Goal: Task Accomplishment & Management: Use online tool/utility

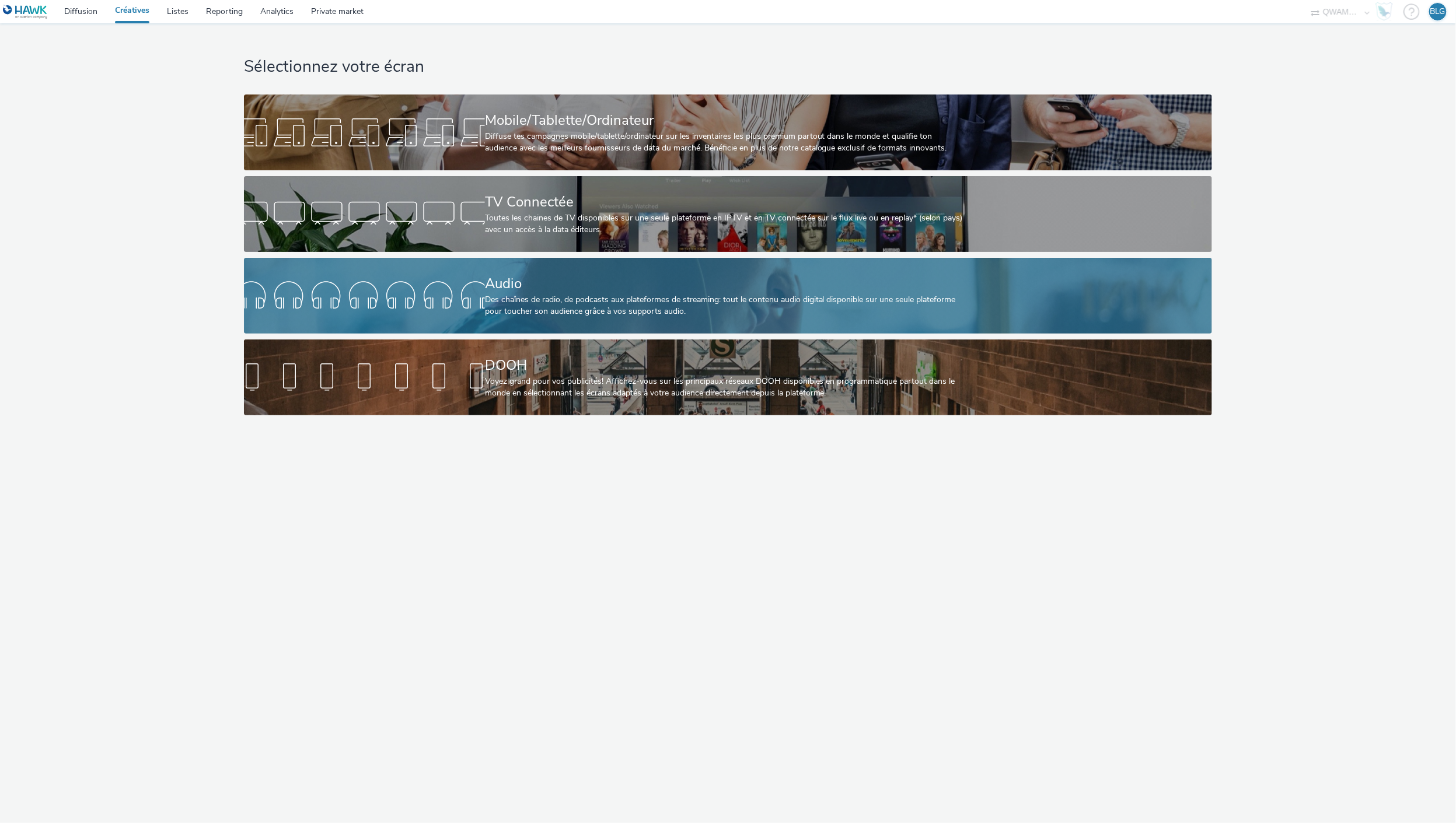
click at [556, 295] on div "Des chaînes de radio, de podcasts aux plateformes de streaming: tout le contenu…" at bounding box center [725, 306] width 481 height 24
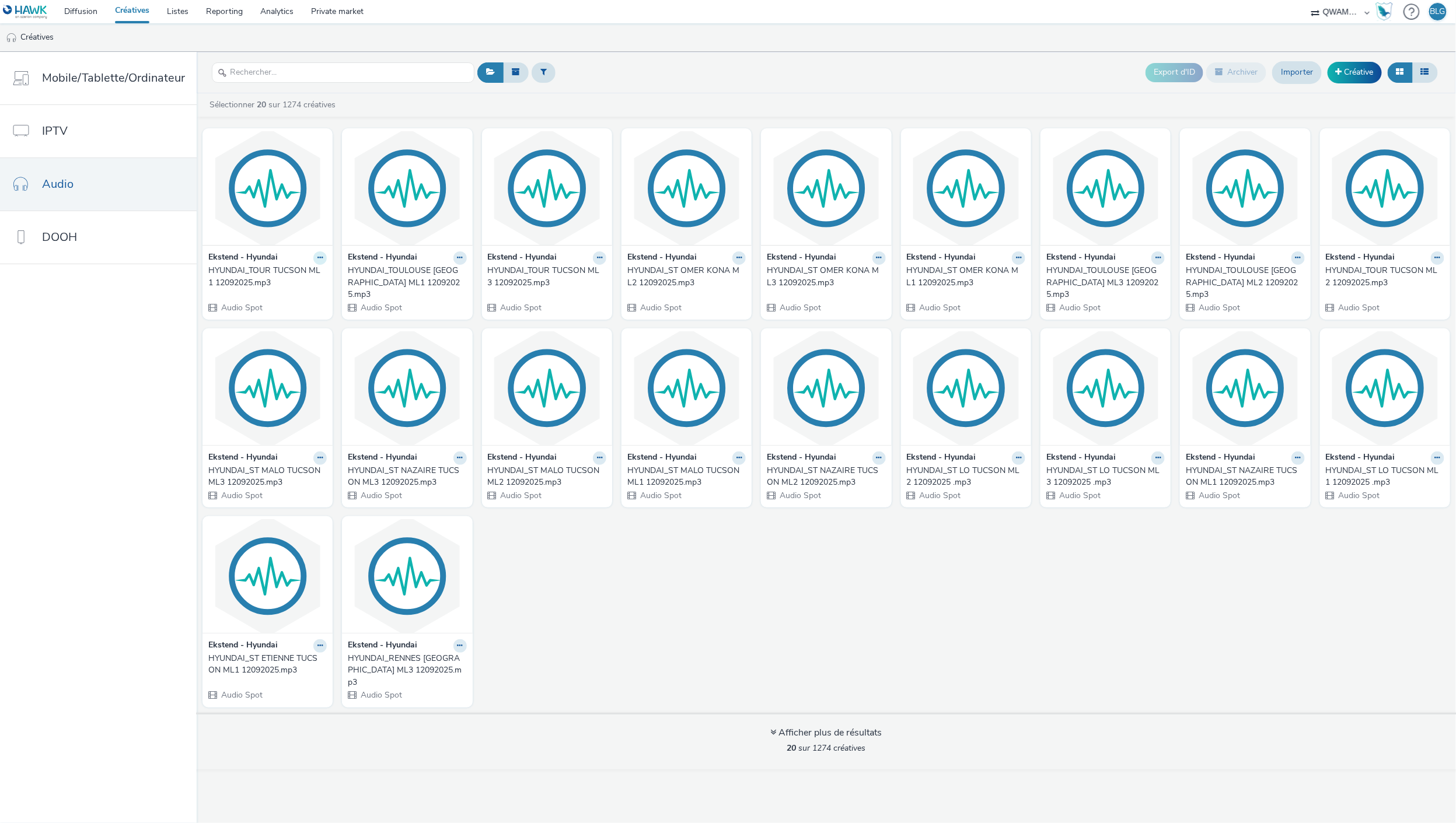
click at [318, 259] on icon at bounding box center [320, 257] width 6 height 7
click at [280, 220] on img at bounding box center [267, 188] width 124 height 114
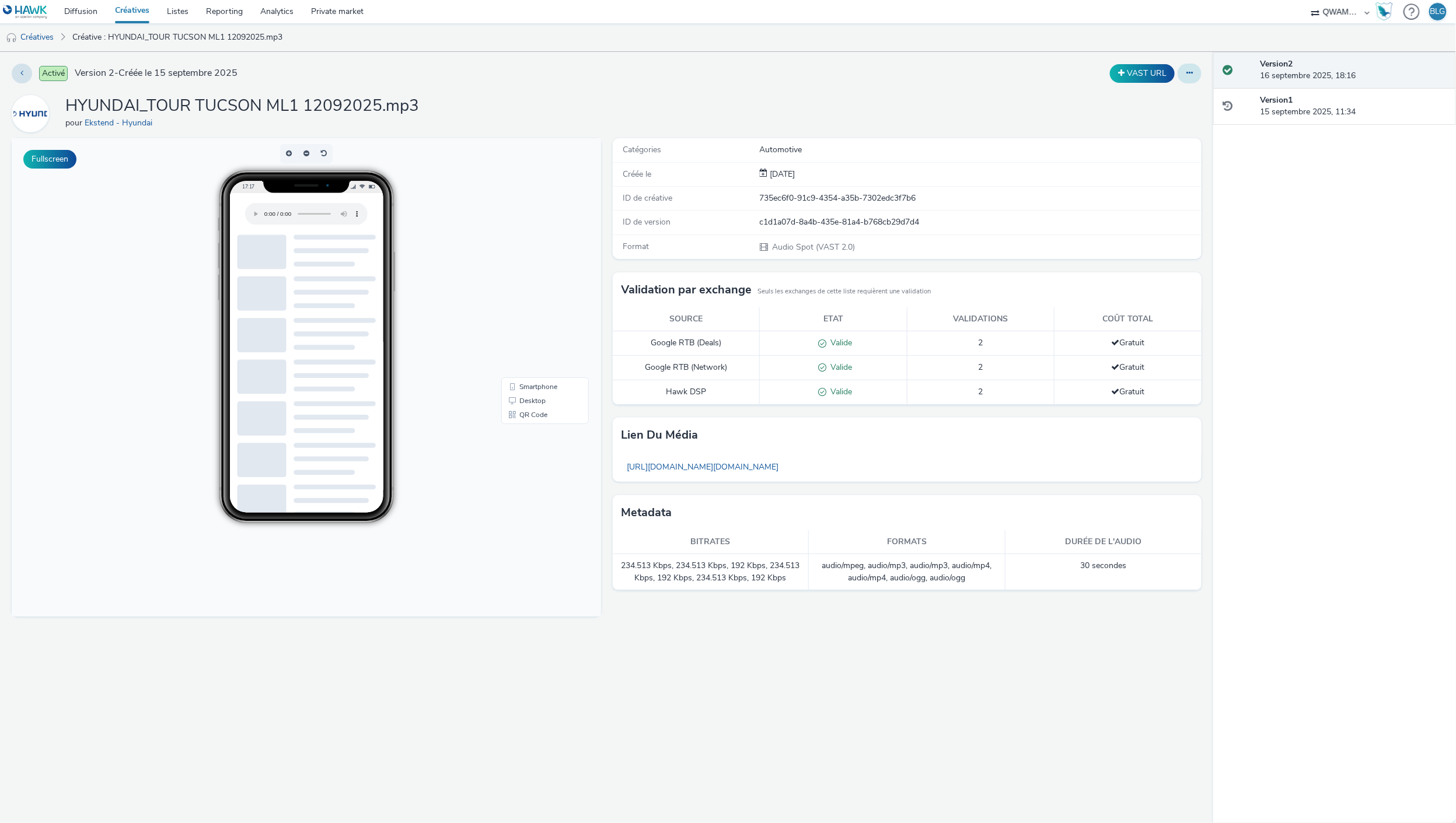
click at [1189, 72] on icon at bounding box center [1189, 72] width 6 height 8
click at [924, 131] on div "HYUNDAI_TOUR TUCSON ML1 12092025.mp3 pour Ekstend - Hyundai" at bounding box center [606, 113] width 1190 height 37
click at [785, 465] on link "[URL][DOMAIN_NAME][DOMAIN_NAME]" at bounding box center [703, 466] width 164 height 23
